Goal: Task Accomplishment & Management: Manage account settings

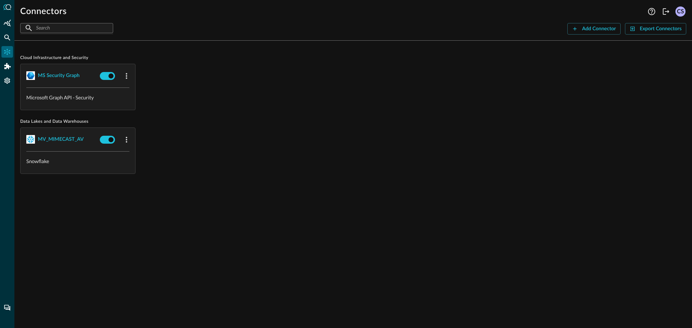
click at [677, 12] on div "CS" at bounding box center [680, 11] width 10 height 10
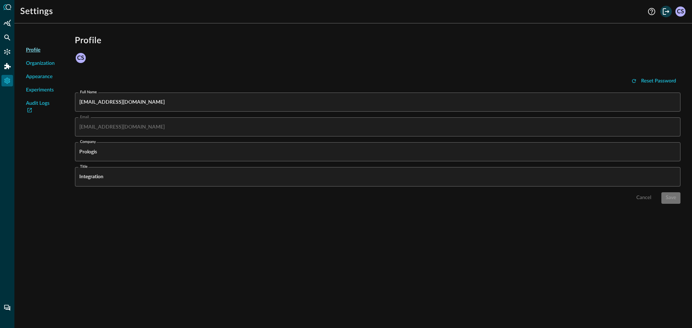
click at [666, 13] on icon "Logout" at bounding box center [666, 11] width 9 height 9
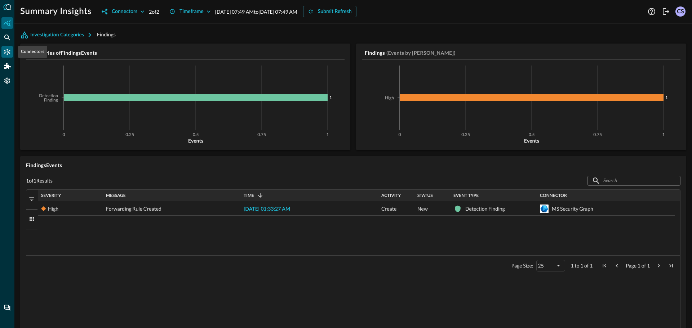
click at [7, 53] on icon "Connectors" at bounding box center [7, 51] width 7 height 7
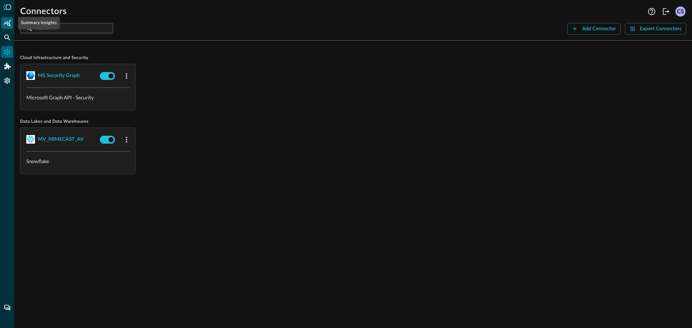
click at [5, 23] on icon "Summary Insights" at bounding box center [7, 22] width 7 height 7
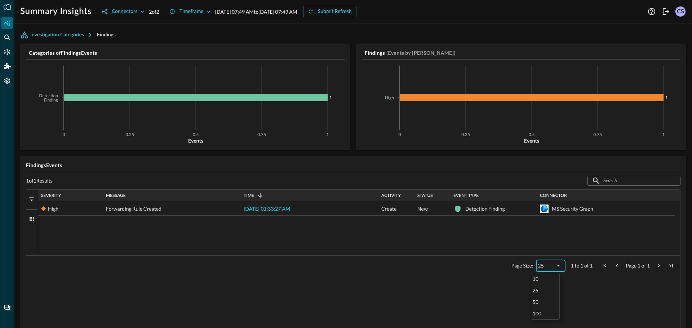
click at [541, 265] on div "25" at bounding box center [546, 266] width 17 height 6
